Goal: Task Accomplishment & Management: Manage account settings

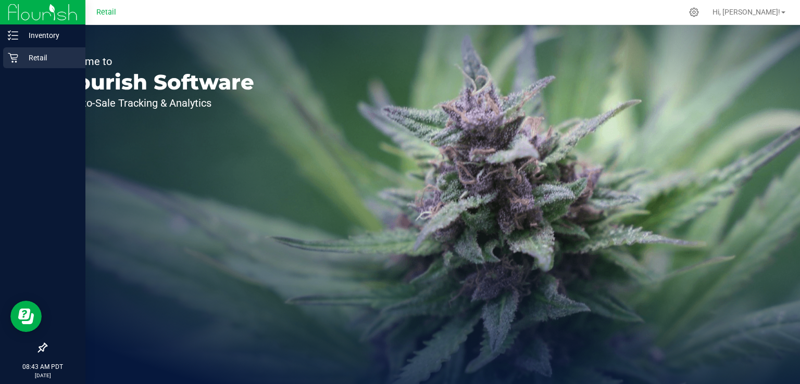
click at [22, 61] on p "Retail" at bounding box center [49, 58] width 62 height 12
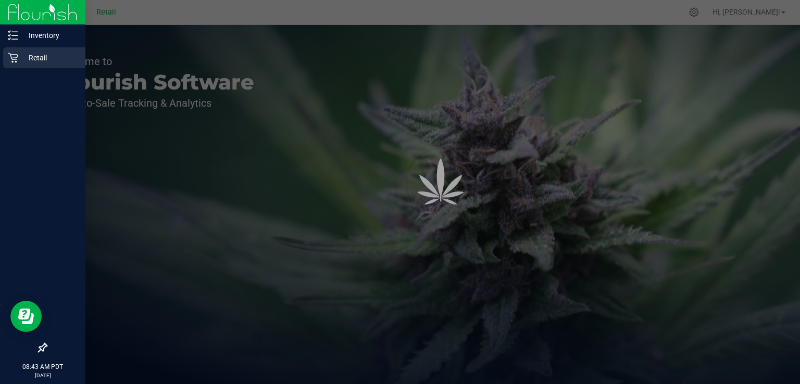
click at [57, 67] on div "Retail" at bounding box center [44, 57] width 82 height 21
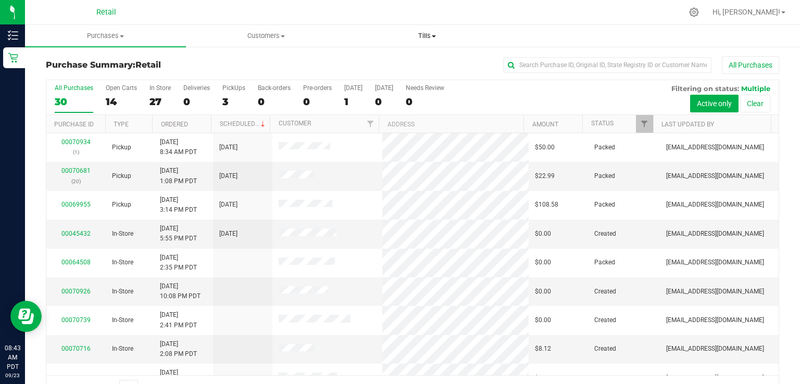
click at [379, 27] on uib-tab-heading "Tills Manage tills" at bounding box center [427, 36] width 160 height 21
click at [225, 106] on div "3" at bounding box center [233, 102] width 23 height 12
click at [0, 0] on input "PickUps 3" at bounding box center [0, 0] width 0 height 0
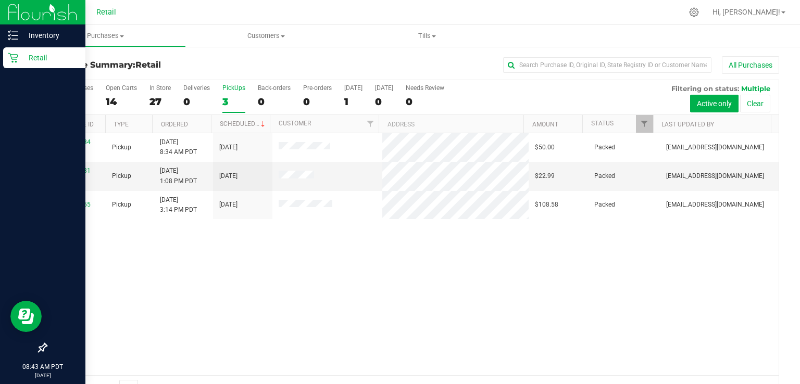
click at [19, 67] on div "Retail" at bounding box center [44, 57] width 82 height 21
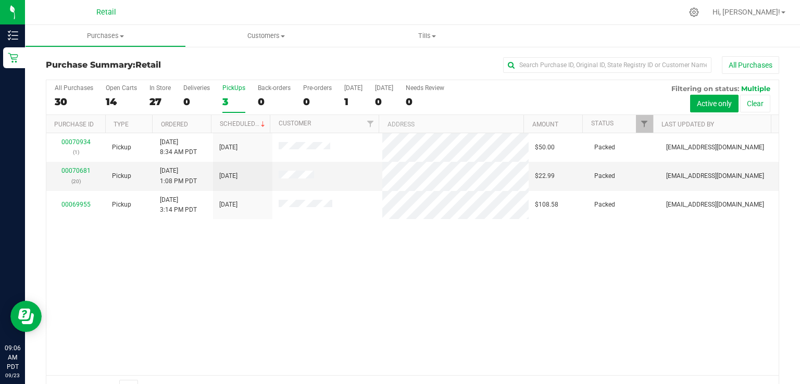
click at [235, 109] on label "PickUps 3" at bounding box center [233, 98] width 23 height 29
click at [0, 0] on input "PickUps 3" at bounding box center [0, 0] width 0 height 0
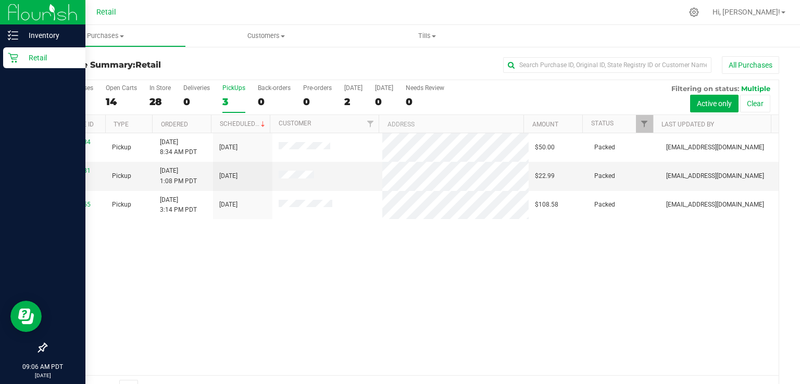
click at [15, 65] on div "Retail" at bounding box center [44, 57] width 82 height 21
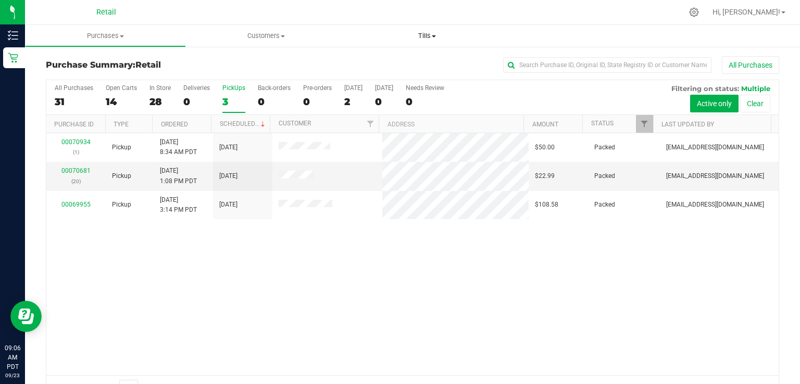
click at [421, 28] on uib-tab-heading "Tills Manage tills" at bounding box center [426, 36] width 161 height 22
click at [390, 66] on span "Manage tills" at bounding box center [381, 62] width 70 height 9
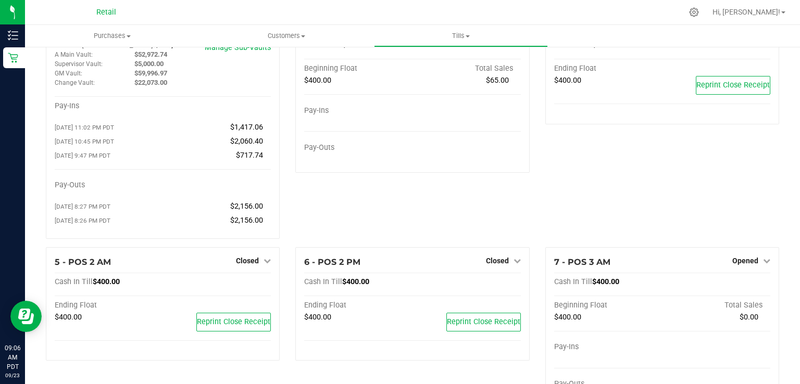
scroll to position [67, 0]
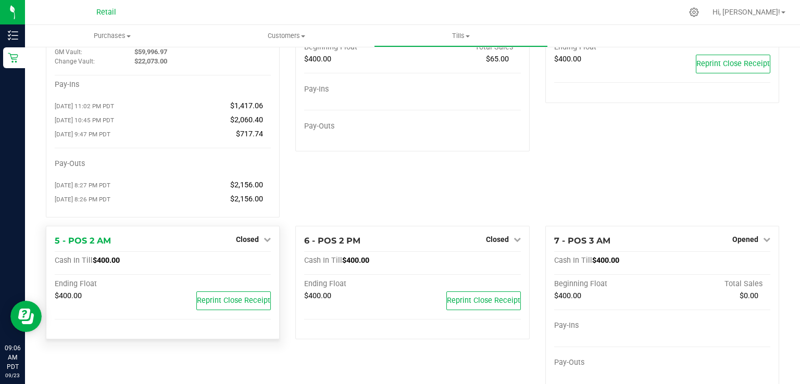
click at [247, 238] on div "Closed" at bounding box center [253, 239] width 35 height 12
click at [257, 242] on link "Closed" at bounding box center [253, 239] width 35 height 8
click at [246, 263] on link "Open Till" at bounding box center [247, 261] width 28 height 8
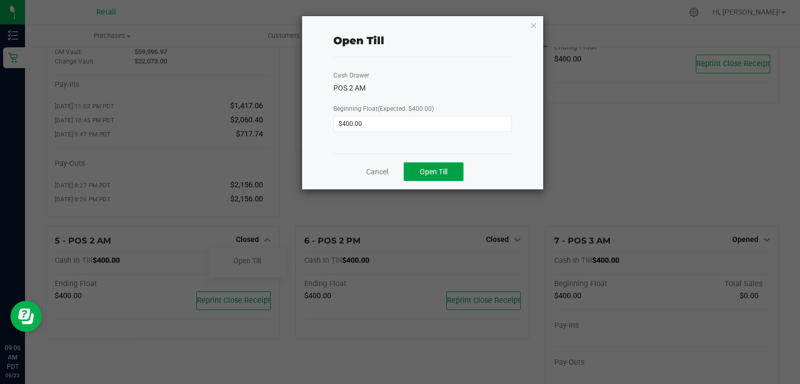
click at [443, 169] on span "Open Till" at bounding box center [434, 172] width 28 height 8
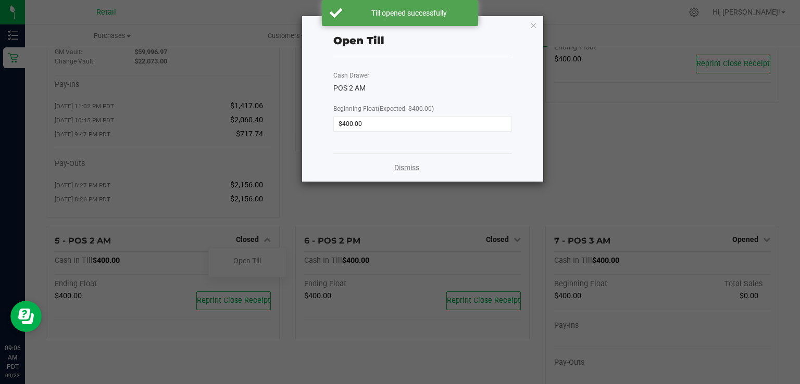
click at [419, 171] on link "Dismiss" at bounding box center [406, 167] width 25 height 11
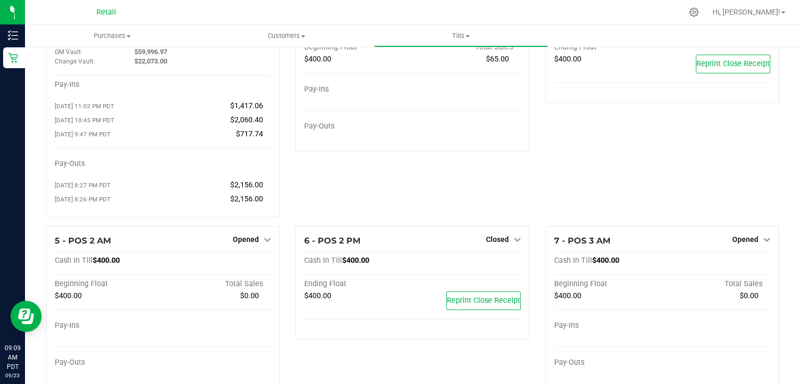
scroll to position [0, 0]
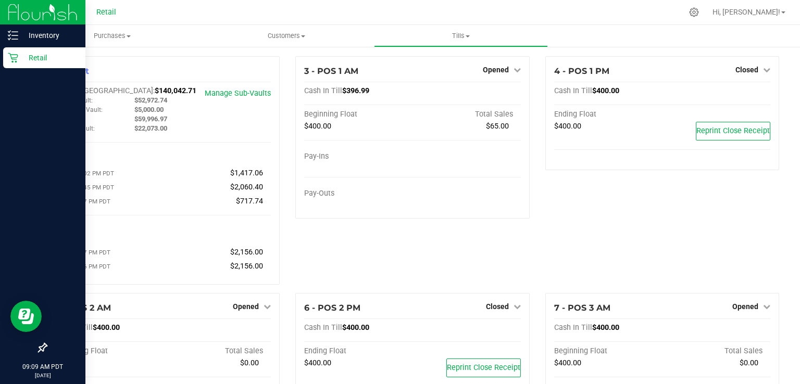
click at [15, 66] on div "Retail" at bounding box center [44, 57] width 82 height 21
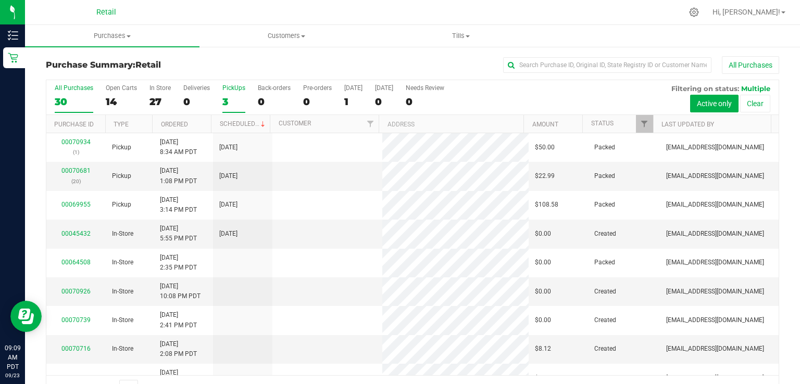
click at [226, 93] on label "PickUps 3" at bounding box center [233, 98] width 23 height 29
click at [0, 0] on input "PickUps 3" at bounding box center [0, 0] width 0 height 0
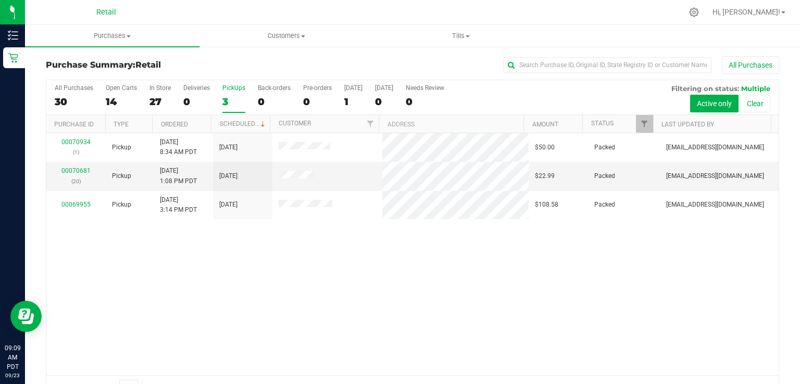
click at [233, 100] on div "3" at bounding box center [233, 102] width 23 height 12
click at [0, 0] on input "PickUps 3" at bounding box center [0, 0] width 0 height 0
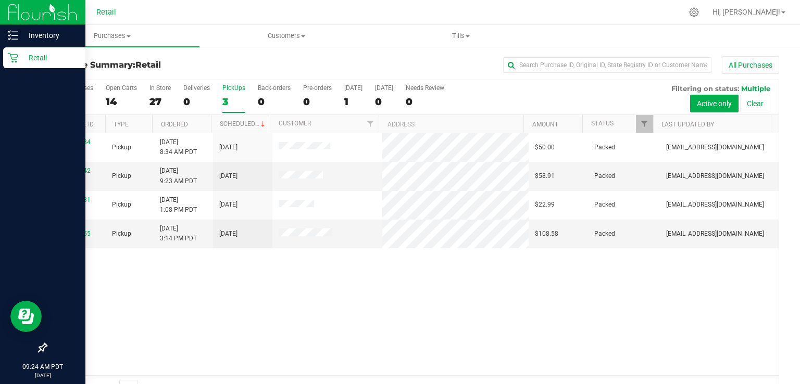
click at [17, 62] on icon at bounding box center [13, 58] width 10 height 10
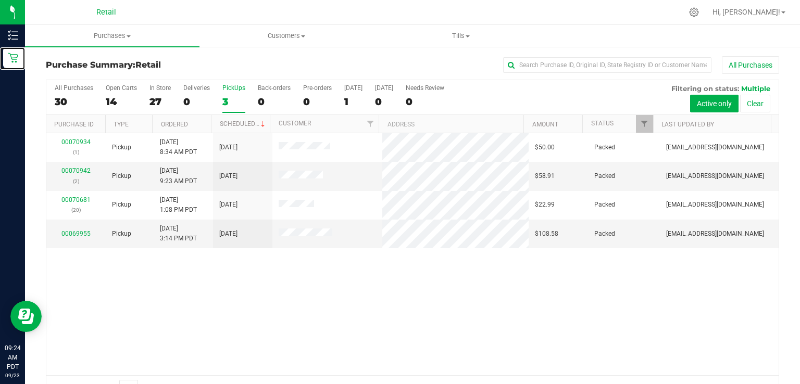
click at [230, 97] on div "3" at bounding box center [233, 102] width 23 height 12
click at [0, 0] on input "PickUps 3" at bounding box center [0, 0] width 0 height 0
click at [233, 104] on div "4" at bounding box center [233, 102] width 23 height 12
click at [0, 0] on input "PickUps 4" at bounding box center [0, 0] width 0 height 0
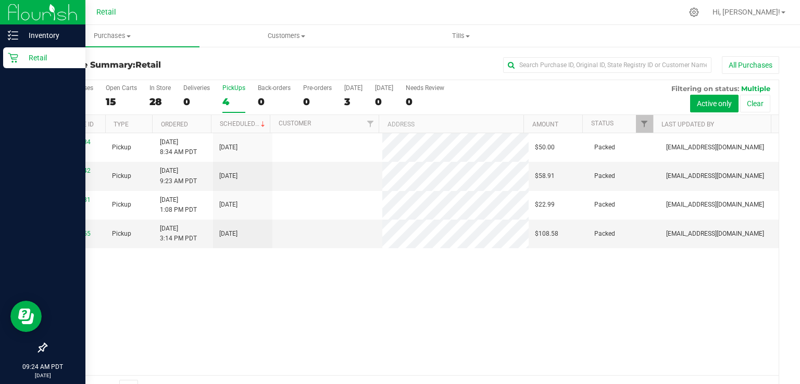
click at [24, 54] on p "Retail" at bounding box center [49, 58] width 62 height 12
click at [40, 59] on p "Retail" at bounding box center [49, 58] width 62 height 12
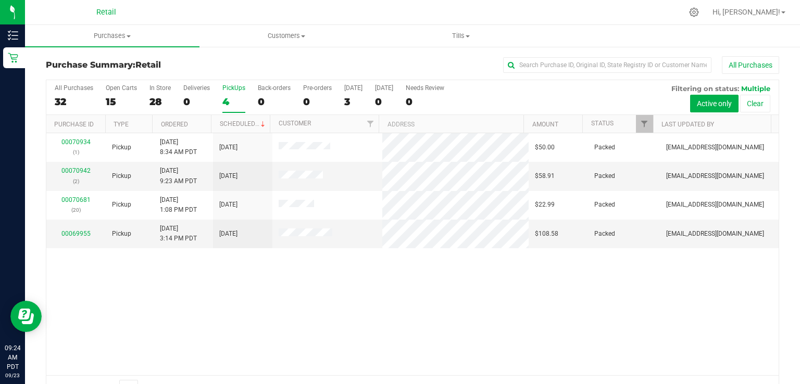
click at [235, 93] on label "PickUps 4" at bounding box center [233, 98] width 23 height 29
click at [0, 0] on input "PickUps 4" at bounding box center [0, 0] width 0 height 0
click at [66, 99] on div "32" at bounding box center [74, 102] width 39 height 12
click at [0, 0] on input "All Purchases 32" at bounding box center [0, 0] width 0 height 0
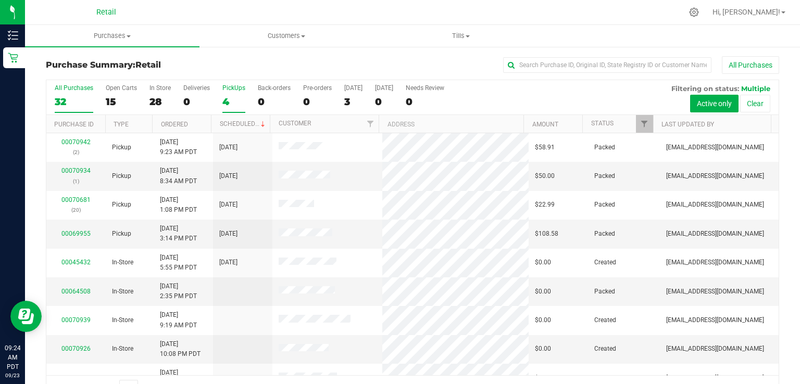
click at [227, 100] on div "4" at bounding box center [233, 102] width 23 height 12
click at [0, 0] on input "PickUps 4" at bounding box center [0, 0] width 0 height 0
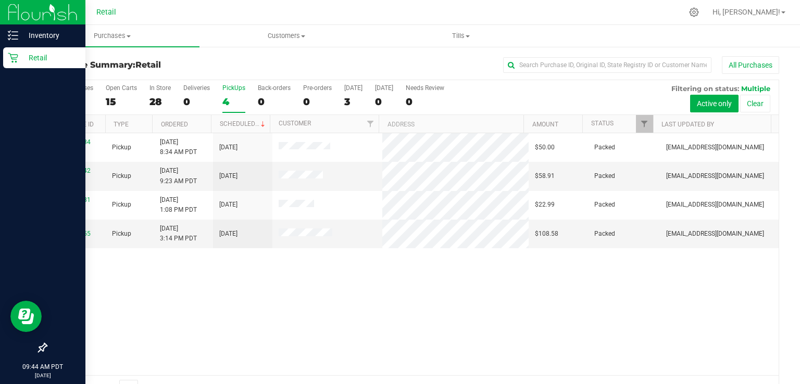
click at [15, 67] on div "Retail" at bounding box center [44, 57] width 82 height 21
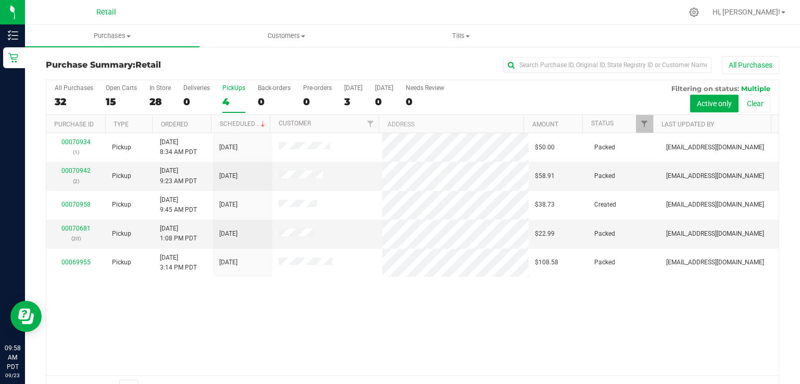
click at [237, 92] on label "PickUps 4" at bounding box center [233, 98] width 23 height 29
click at [0, 0] on input "PickUps 4" at bounding box center [0, 0] width 0 height 0
click at [275, 36] on span "Customers" at bounding box center [286, 35] width 173 height 9
click at [268, 68] on li "All customers" at bounding box center [286, 63] width 174 height 12
